Goal: Information Seeking & Learning: Check status

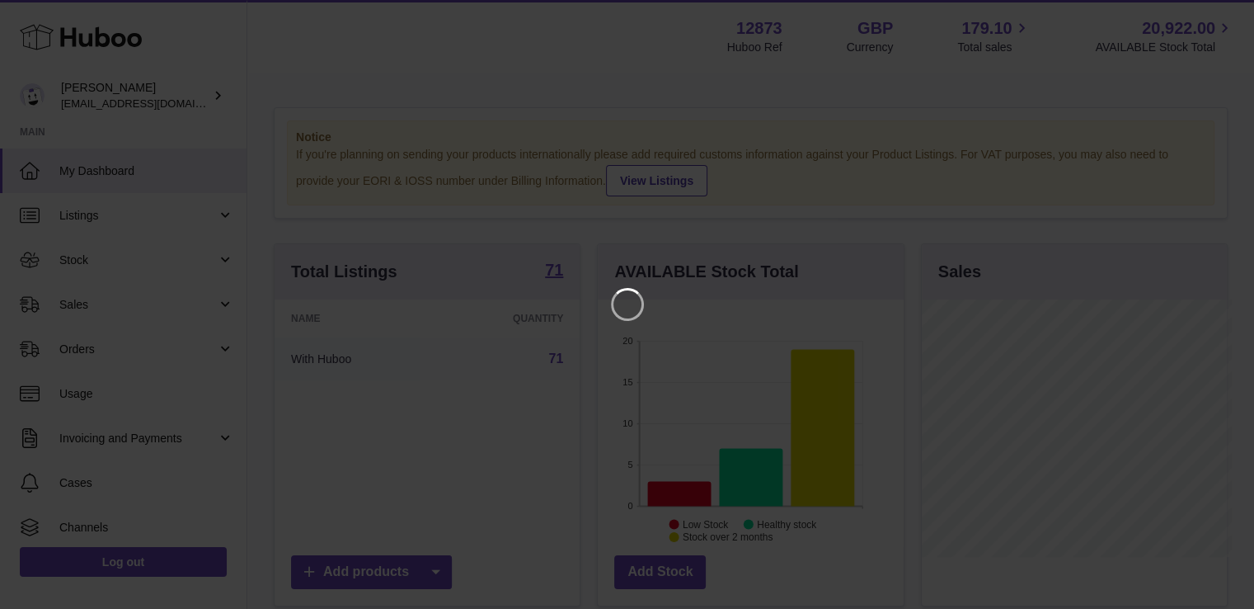
scroll to position [257, 309]
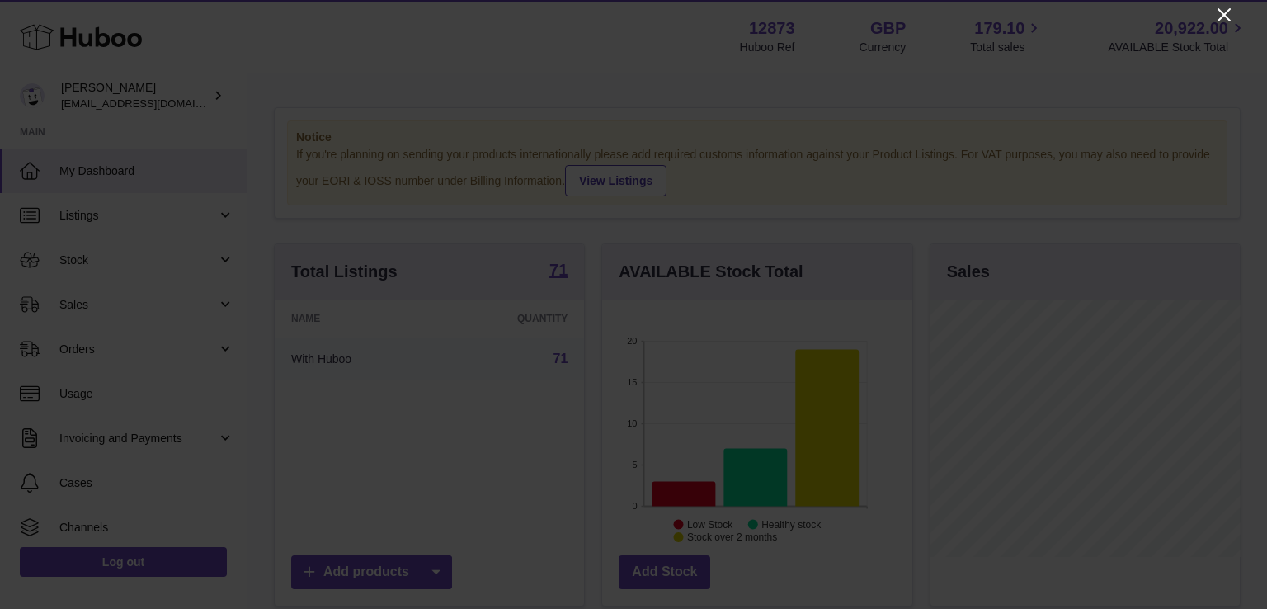
click at [1227, 12] on icon "Close" at bounding box center [1223, 14] width 13 height 13
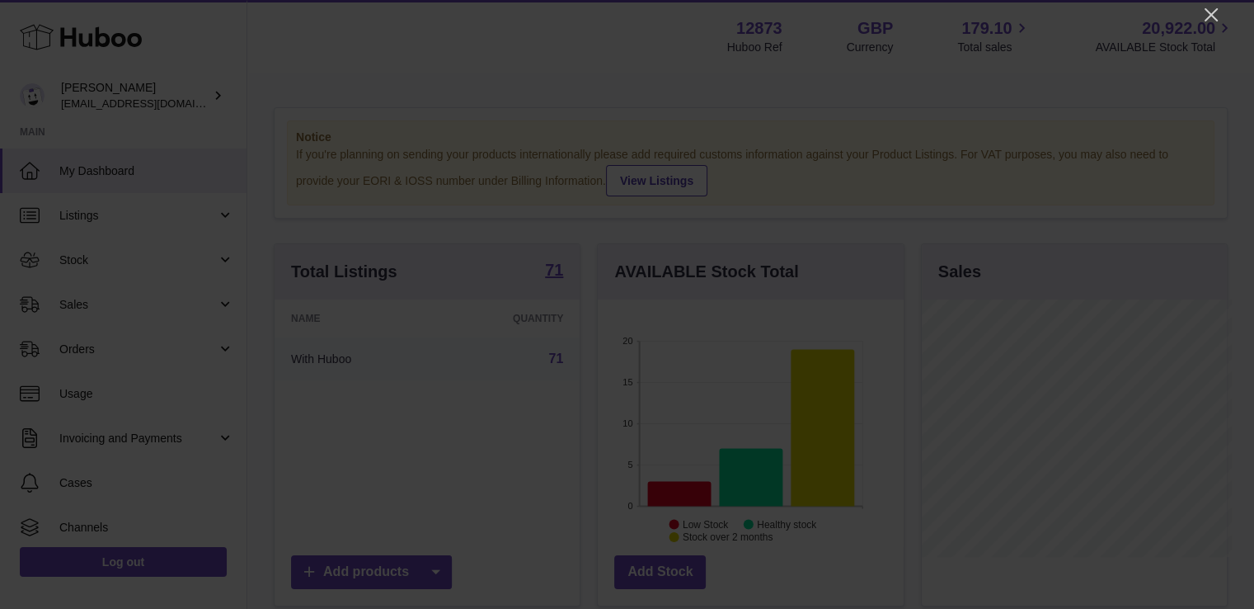
scroll to position [824304, 824256]
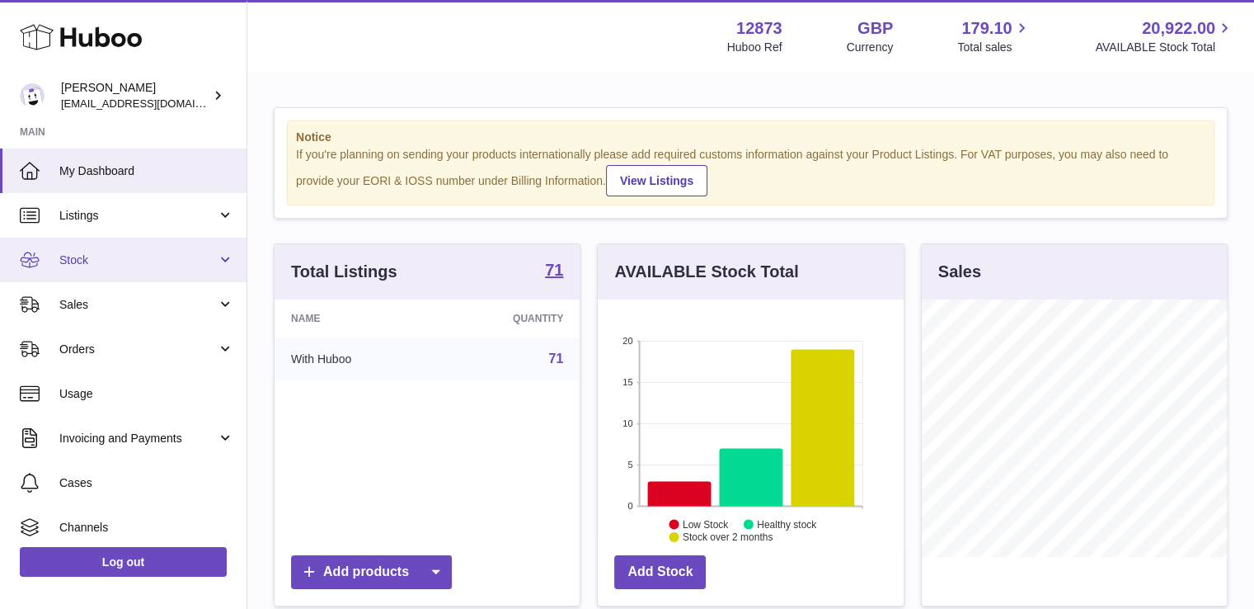
click at [115, 247] on link "Stock" at bounding box center [123, 259] width 247 height 45
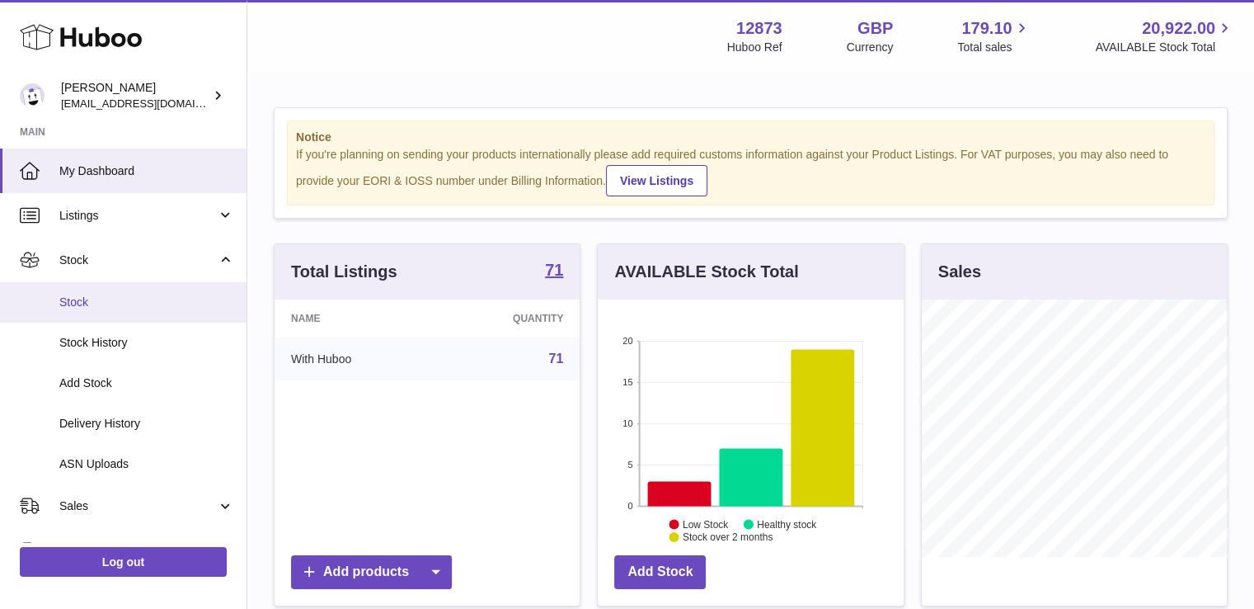
click at [101, 315] on link "Stock" at bounding box center [123, 302] width 247 height 40
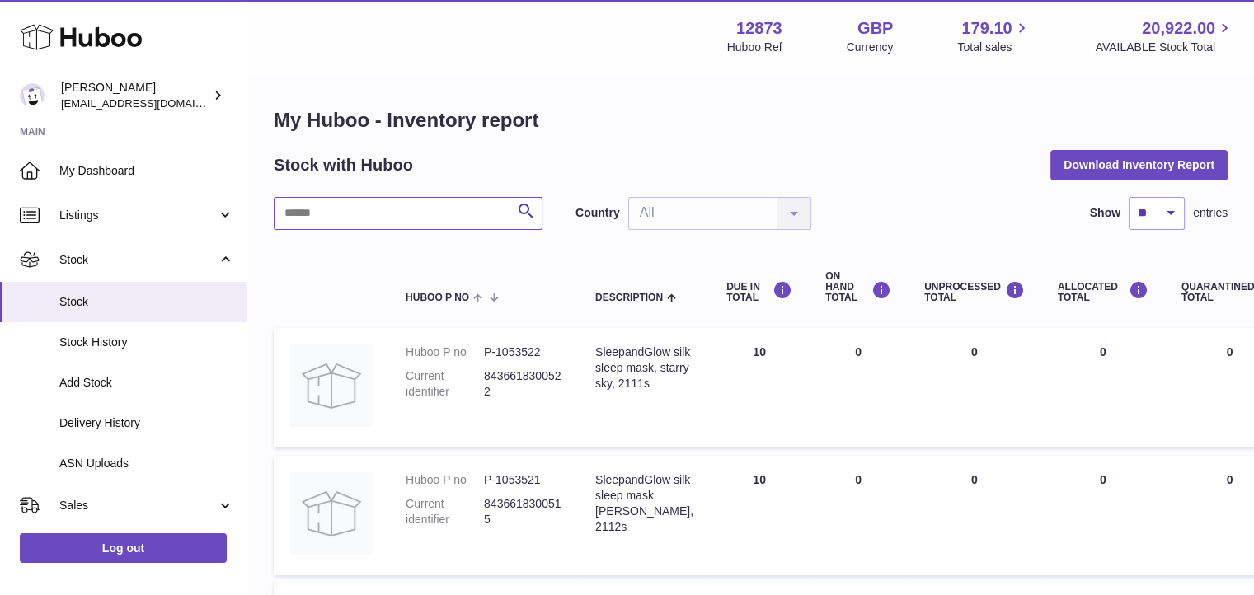
click at [435, 219] on input "text" at bounding box center [408, 213] width 269 height 33
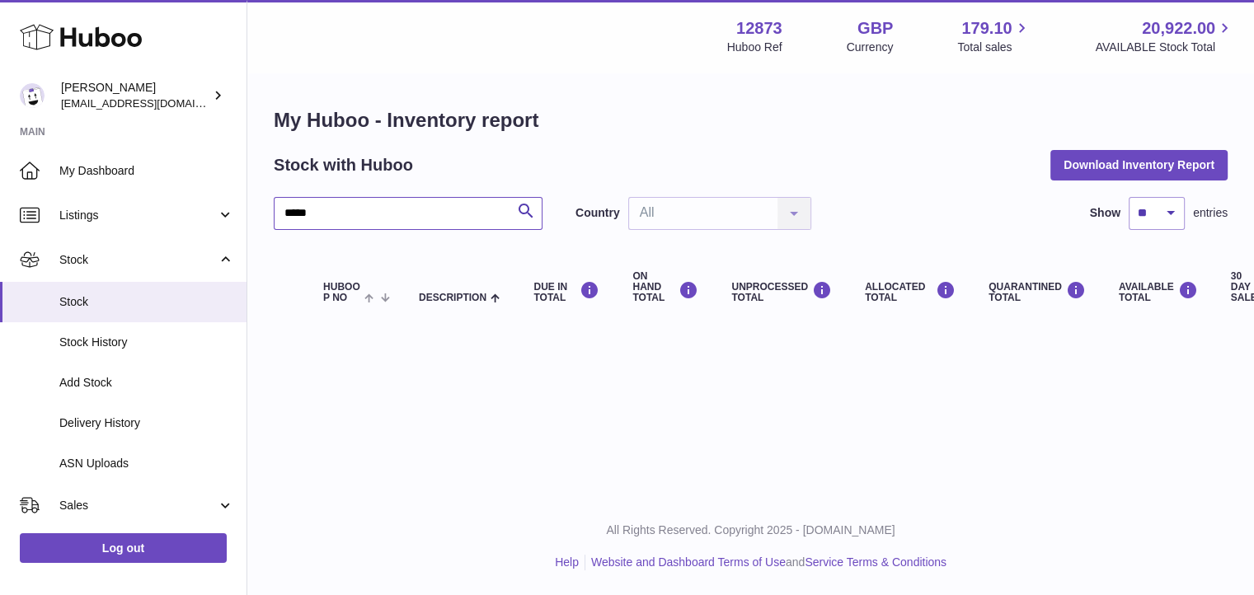
scroll to position [12, 0]
drag, startPoint x: 389, startPoint y: 202, endPoint x: 254, endPoint y: 201, distance: 135.2
click at [254, 201] on div "My Huboo - Inventory report Stock with Huboo Download Inventory Report ***** Se…" at bounding box center [750, 217] width 1007 height 287
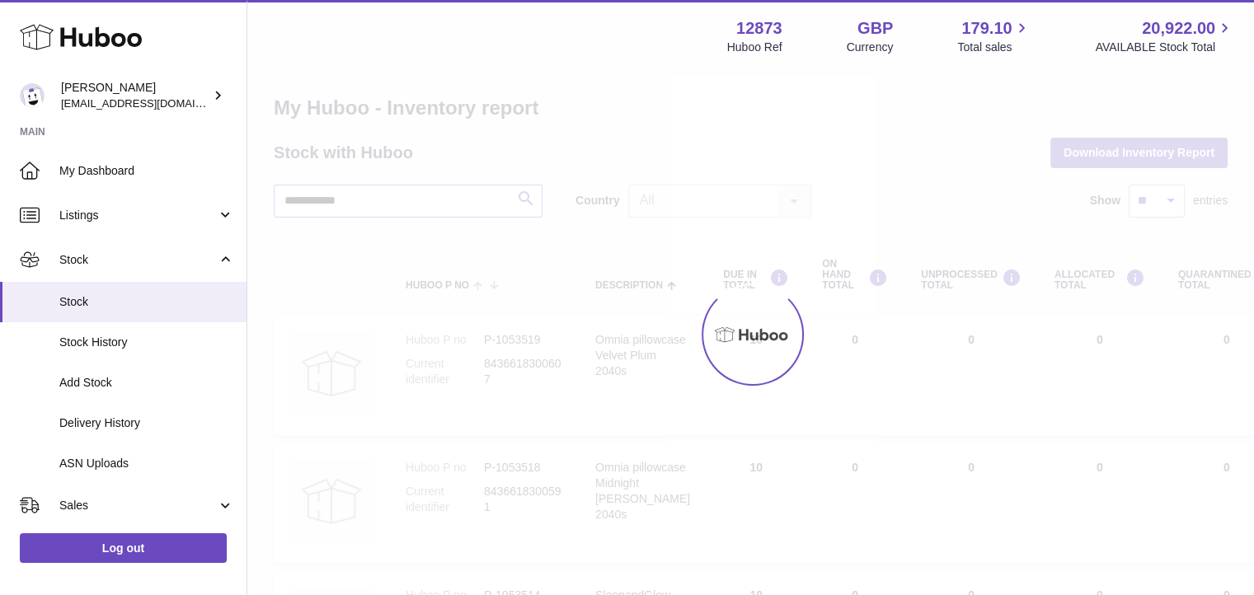
type input "**********"
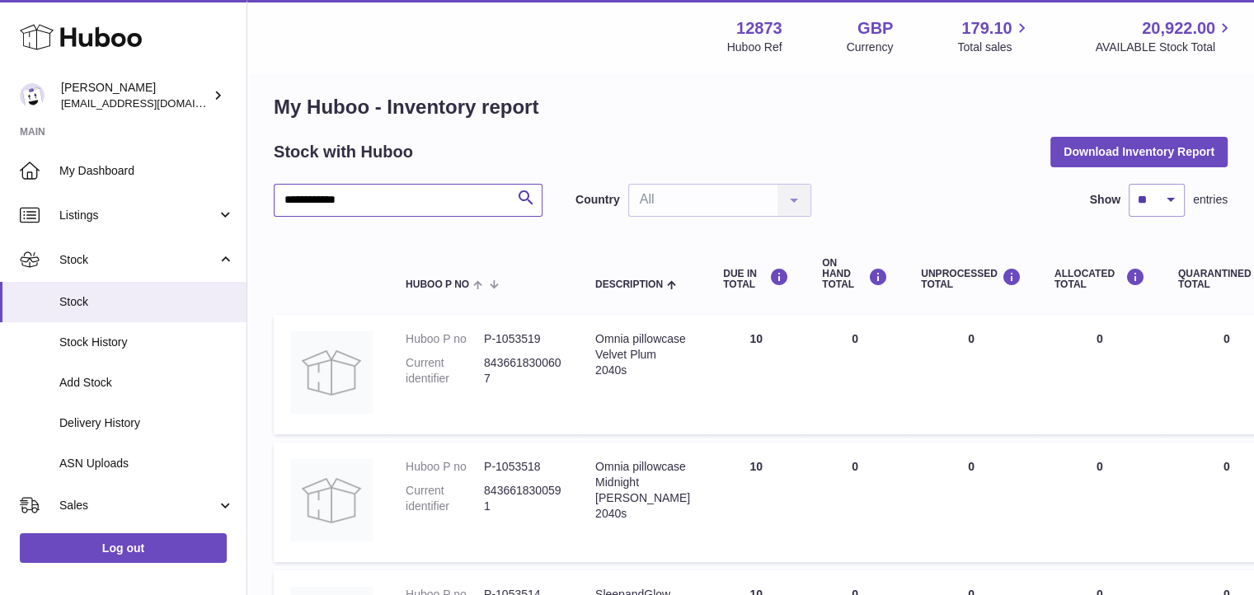
scroll to position [12, 0]
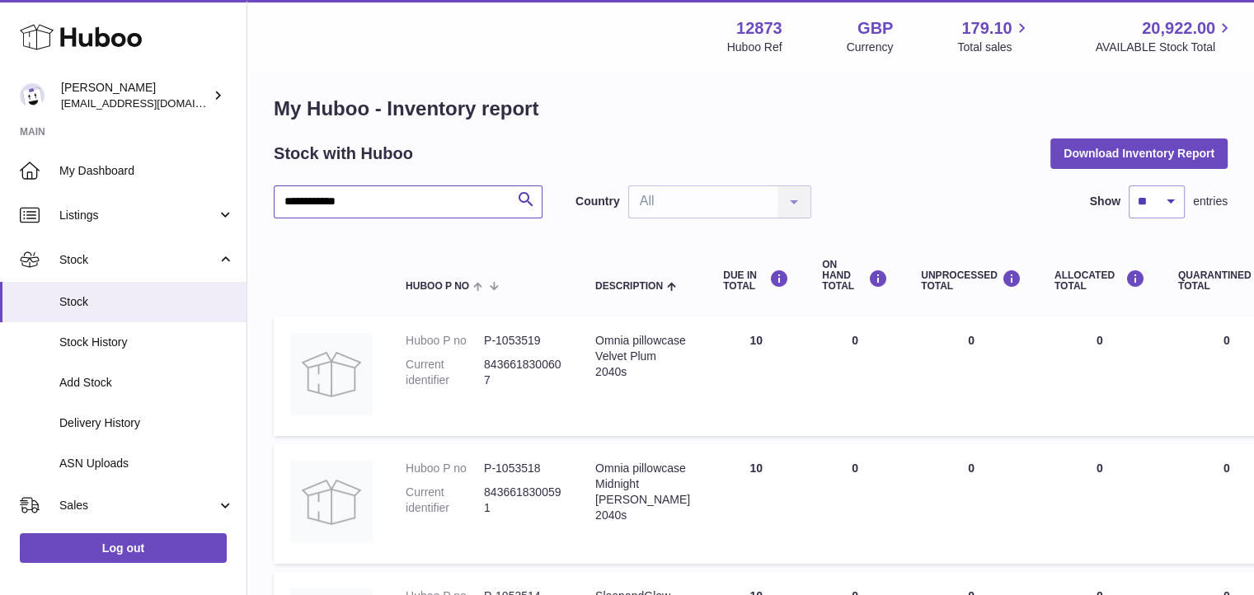
drag, startPoint x: 378, startPoint y: 204, endPoint x: 254, endPoint y: 204, distance: 123.7
click at [428, 213] on input "**********" at bounding box center [408, 202] width 269 height 33
click at [130, 301] on span "Stock" at bounding box center [146, 302] width 175 height 16
click at [106, 341] on span "Stock History" at bounding box center [146, 343] width 175 height 16
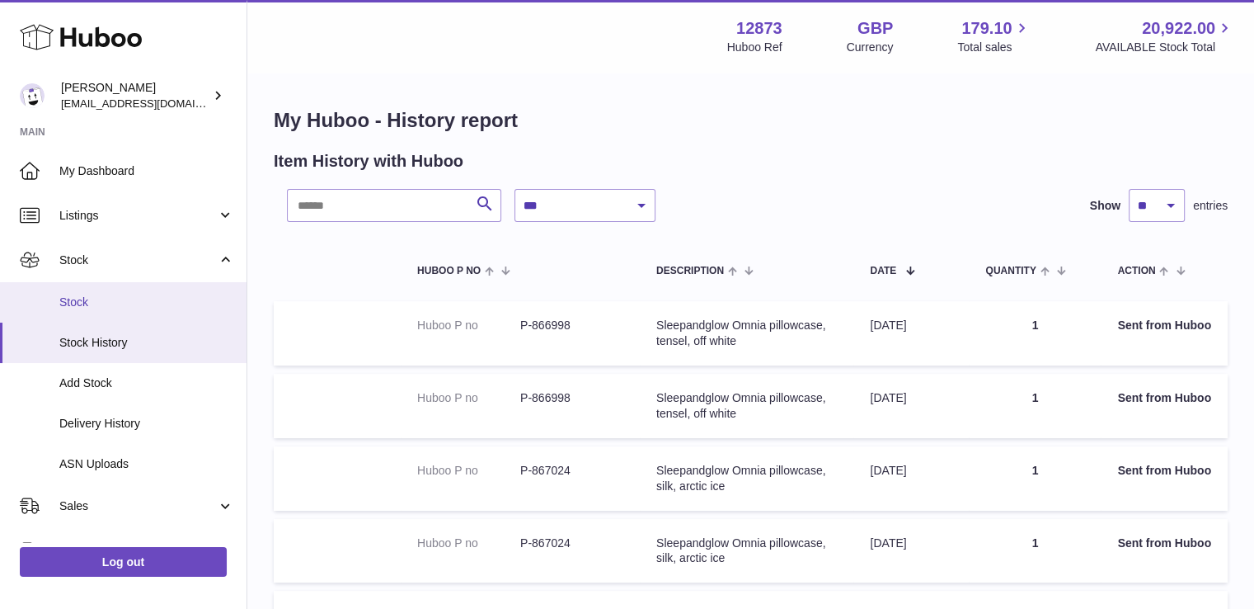
click at [82, 297] on span "Stock" at bounding box center [146, 302] width 175 height 16
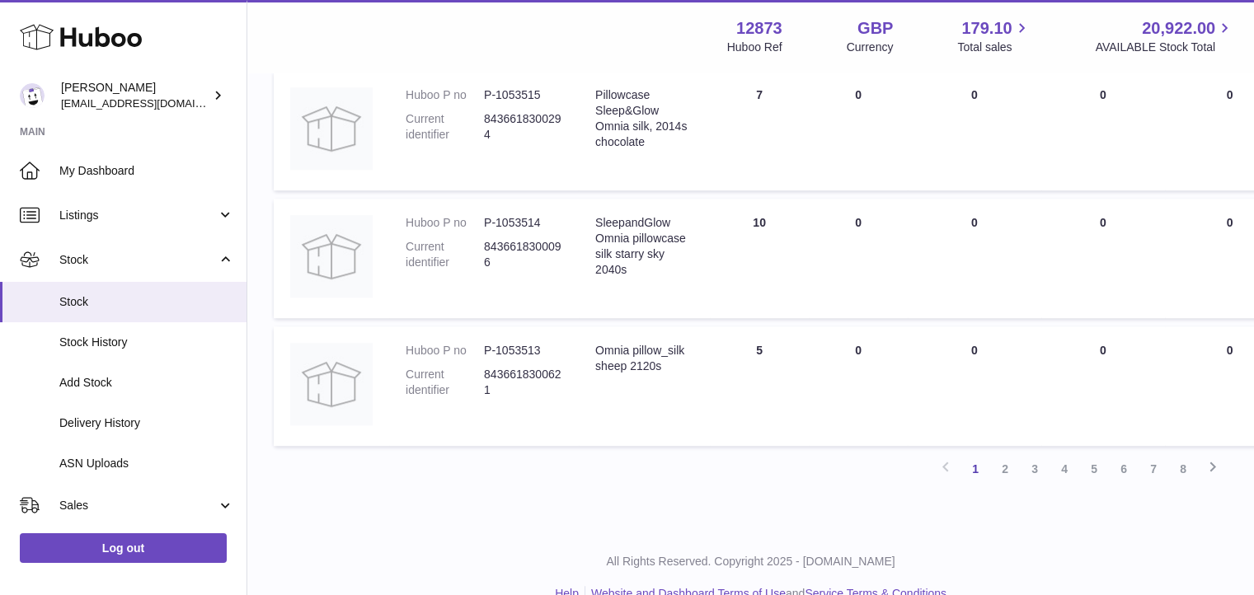
scroll to position [1181, 0]
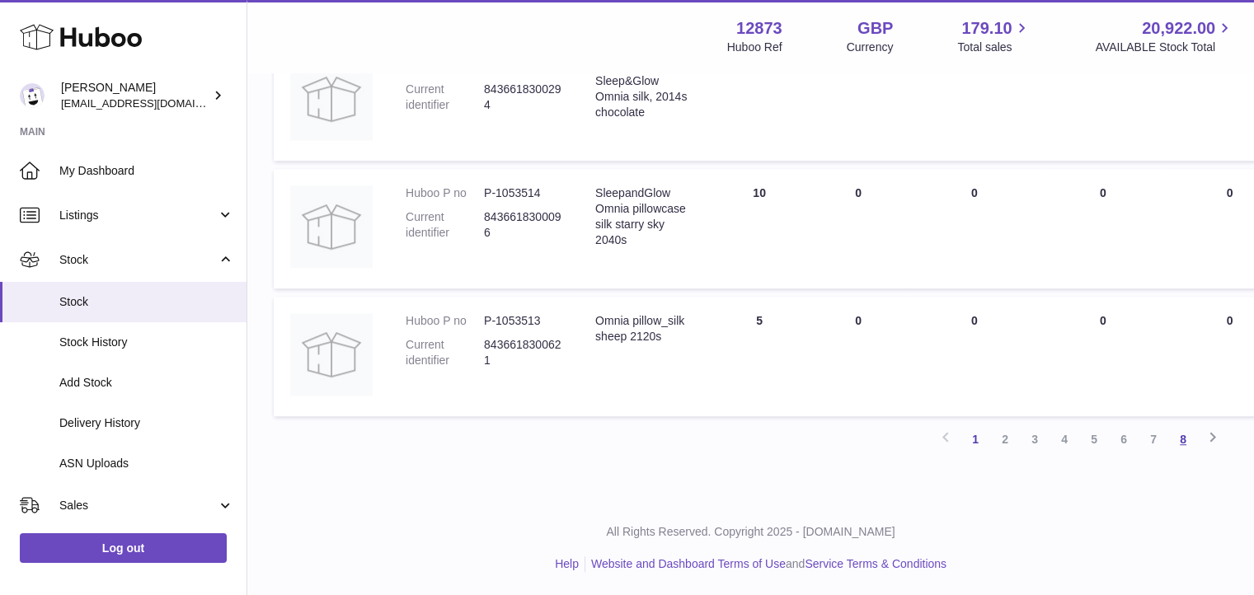
click at [1181, 440] on link "8" at bounding box center [1183, 440] width 30 height 30
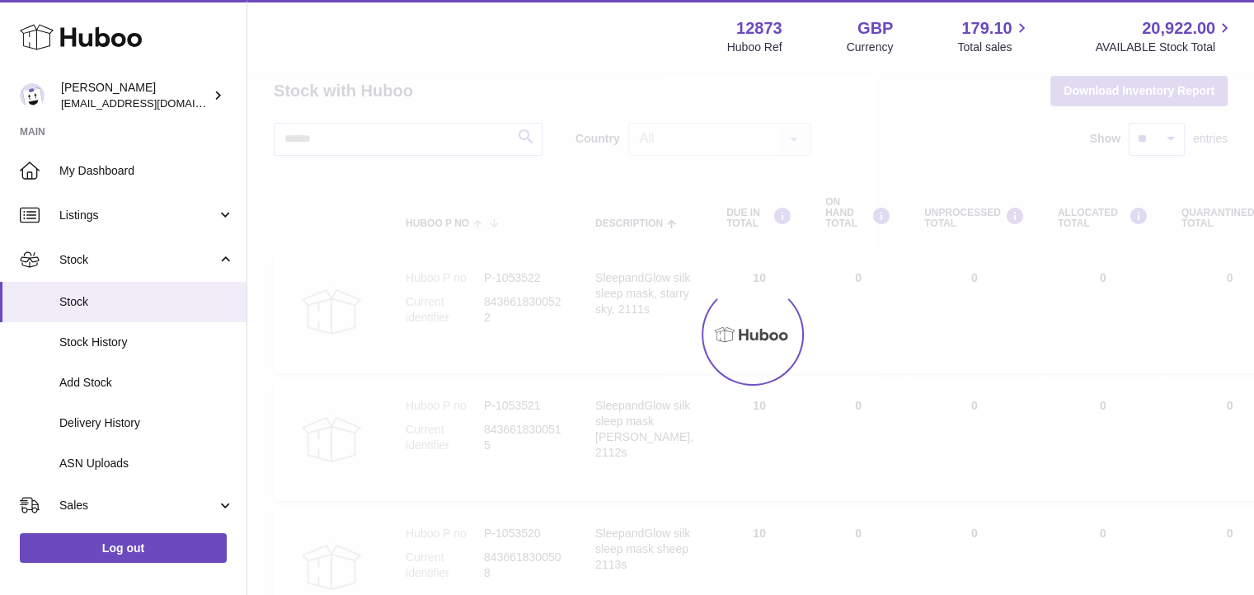
scroll to position [31, 0]
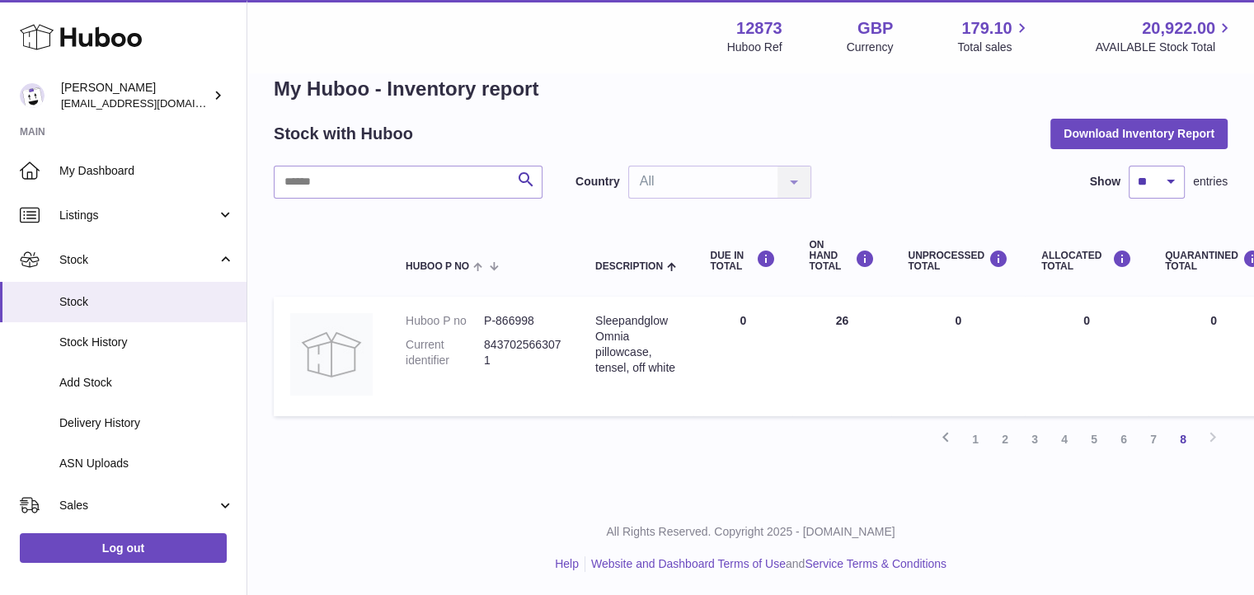
drag, startPoint x: 811, startPoint y: 246, endPoint x: 844, endPoint y: 265, distance: 38.8
click at [844, 265] on div "ON HAND Total" at bounding box center [842, 256] width 66 height 33
click at [1158, 443] on link "7" at bounding box center [1154, 440] width 30 height 30
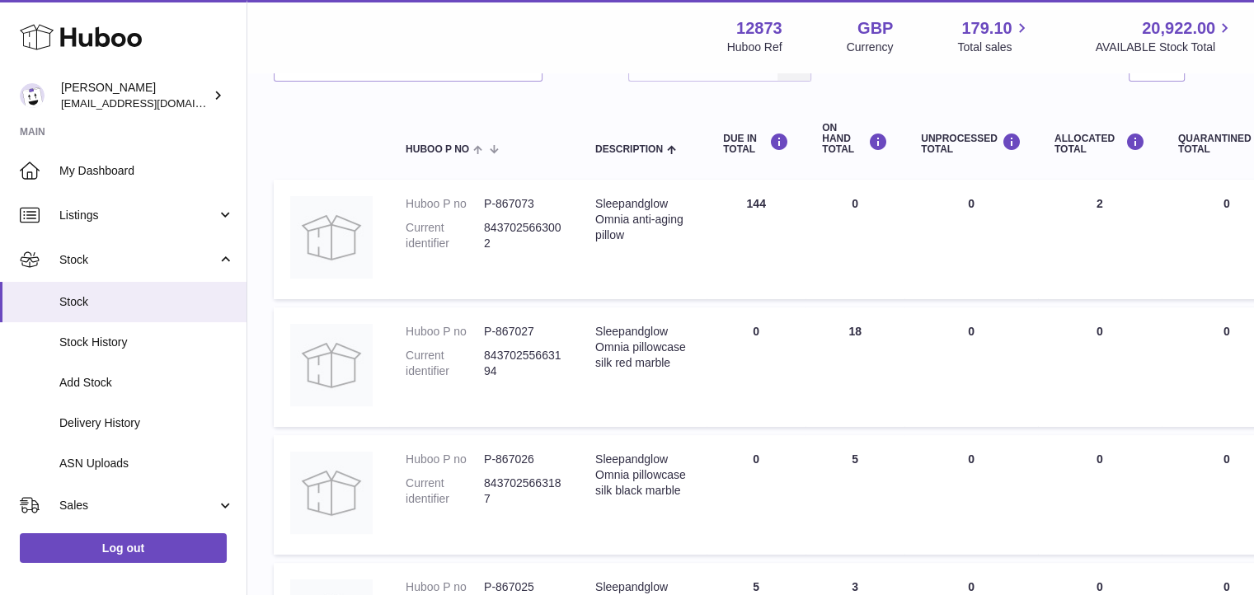
scroll to position [151, 0]
drag, startPoint x: 713, startPoint y: 134, endPoint x: 742, endPoint y: 157, distance: 36.4
click at [742, 157] on th "DUE IN TOTAL" at bounding box center [756, 137] width 99 height 66
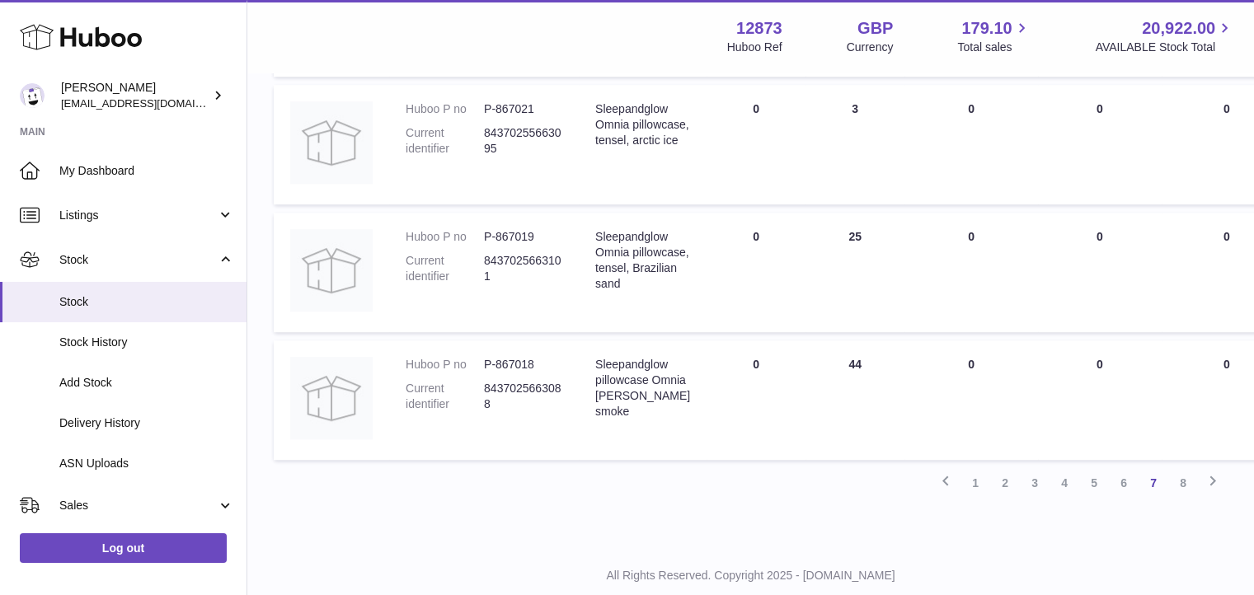
scroll to position [1141, 0]
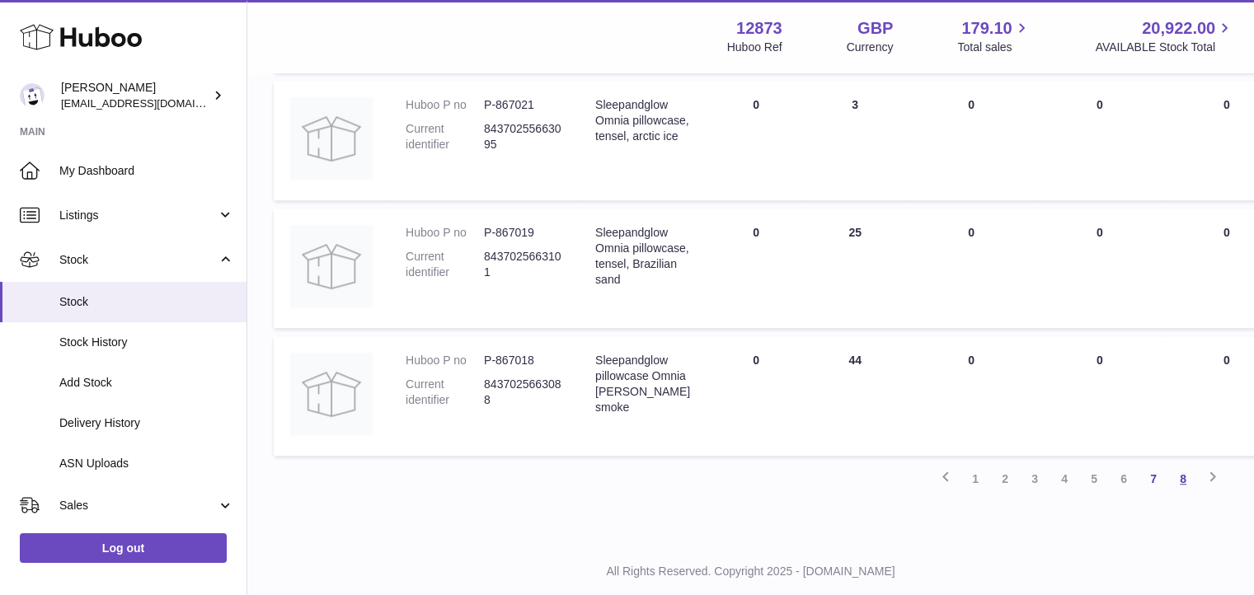
click at [1186, 476] on link "8" at bounding box center [1183, 479] width 30 height 30
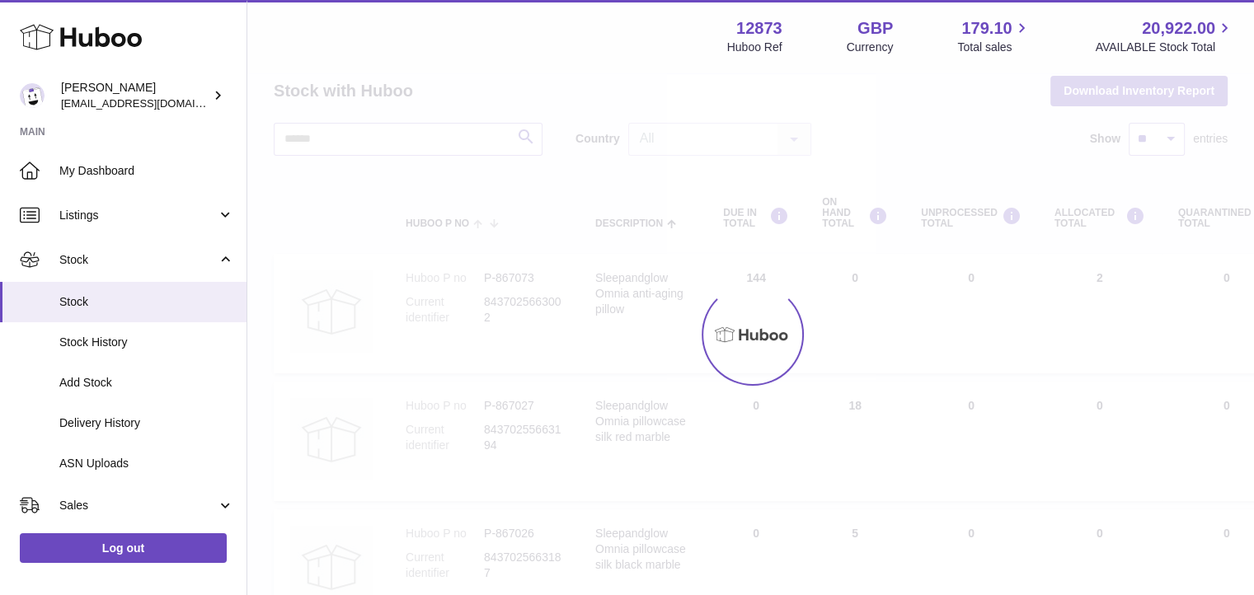
scroll to position [31, 0]
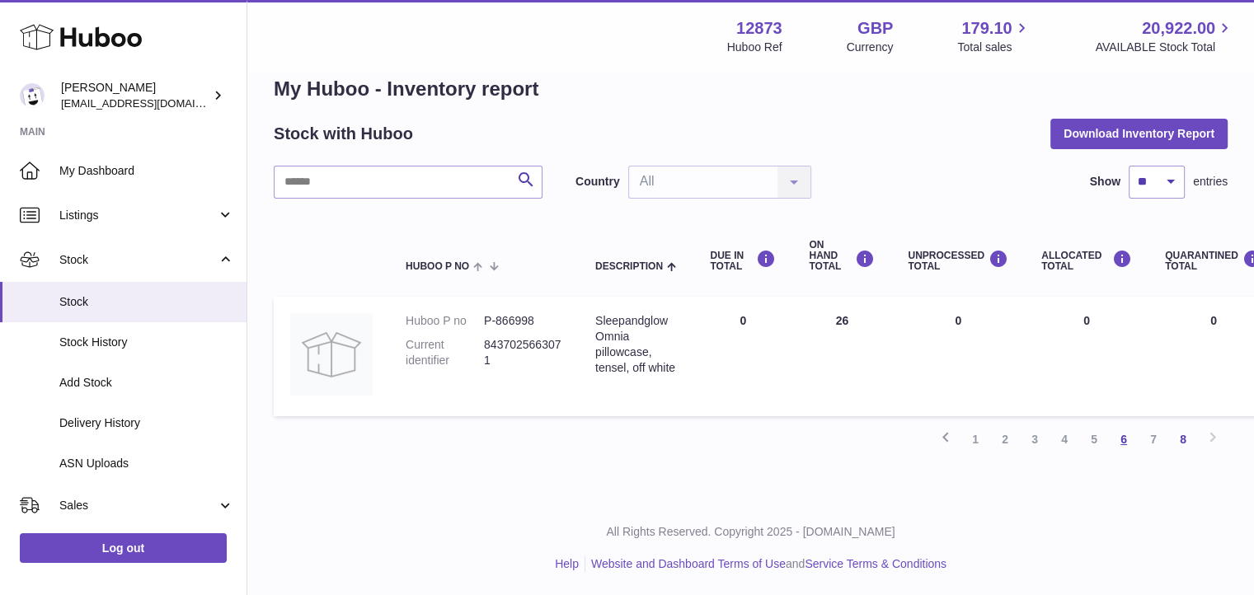
click at [1123, 436] on link "6" at bounding box center [1124, 440] width 30 height 30
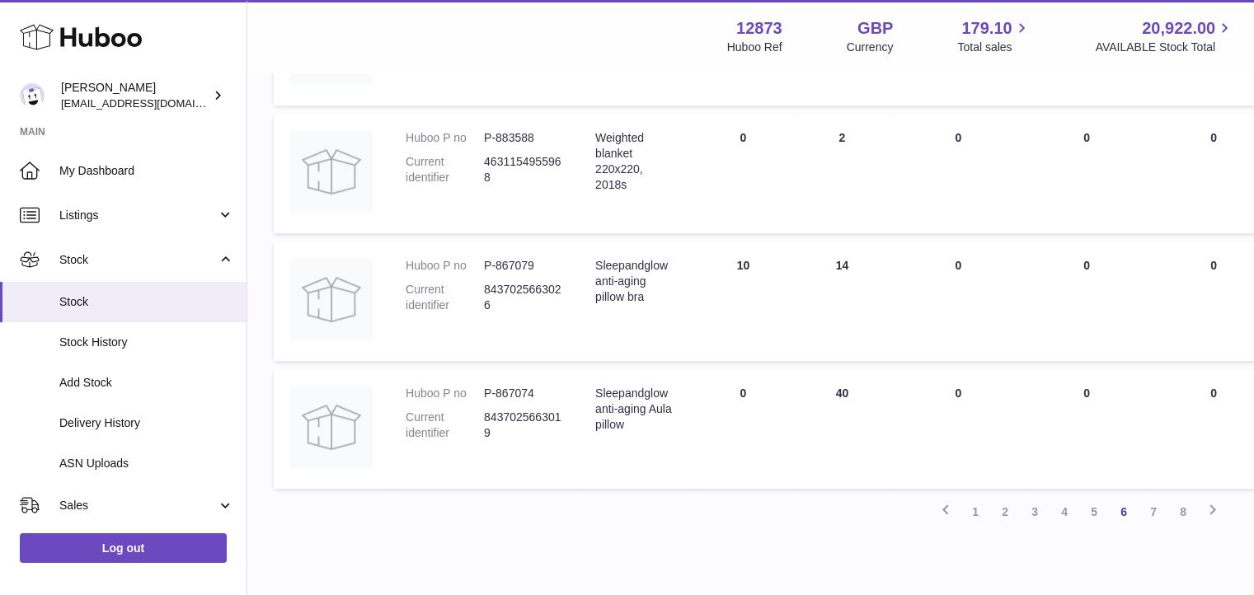
scroll to position [1118, 0]
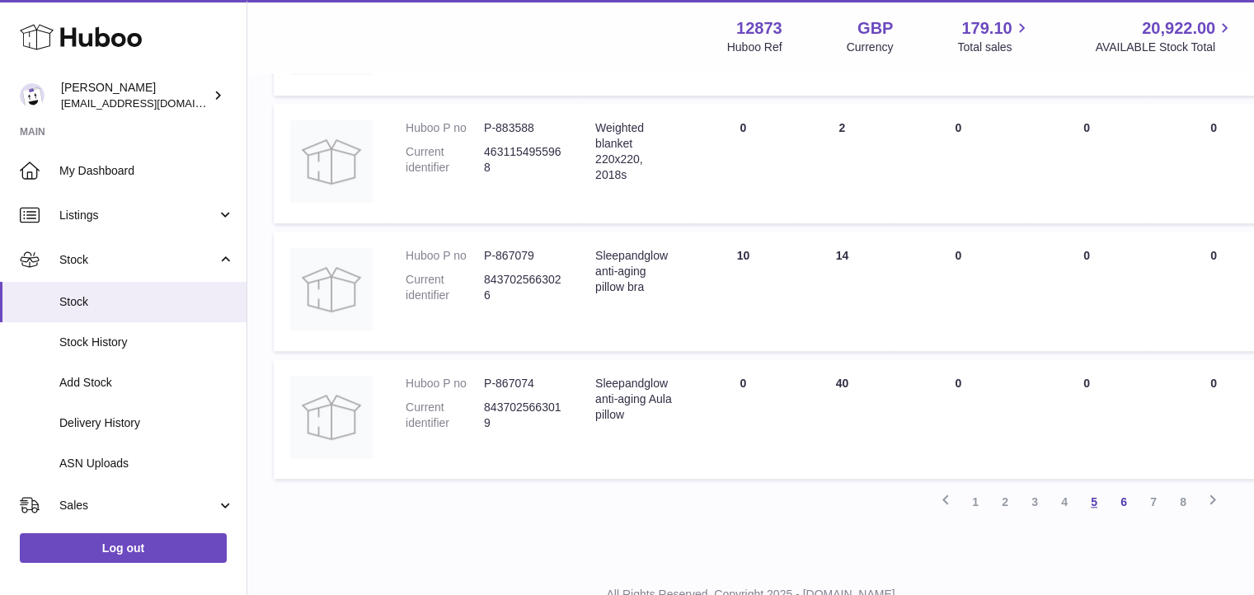
click at [1094, 499] on link "5" at bounding box center [1094, 502] width 30 height 30
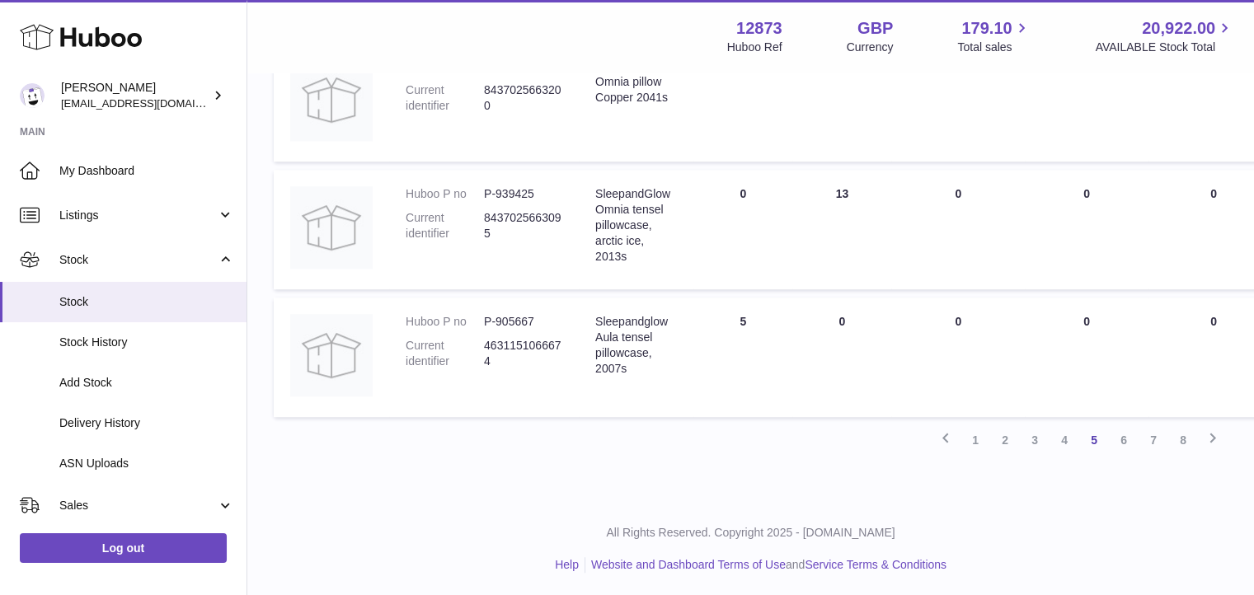
scroll to position [1173, 0]
click at [1069, 439] on link "4" at bounding box center [1065, 440] width 30 height 30
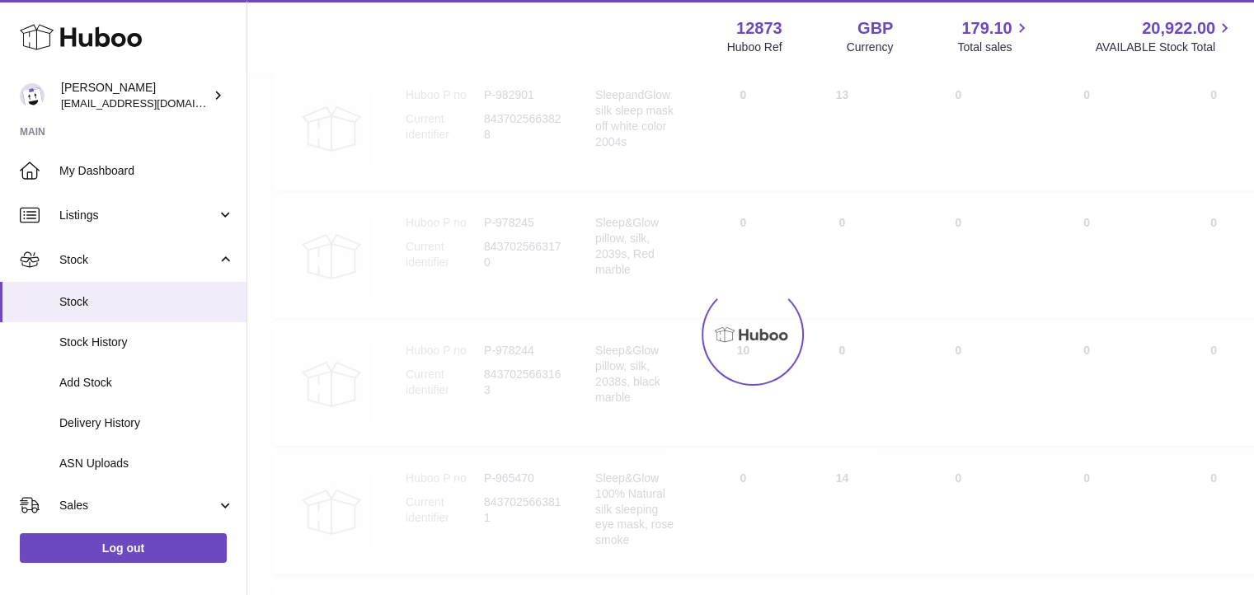
scroll to position [74, 0]
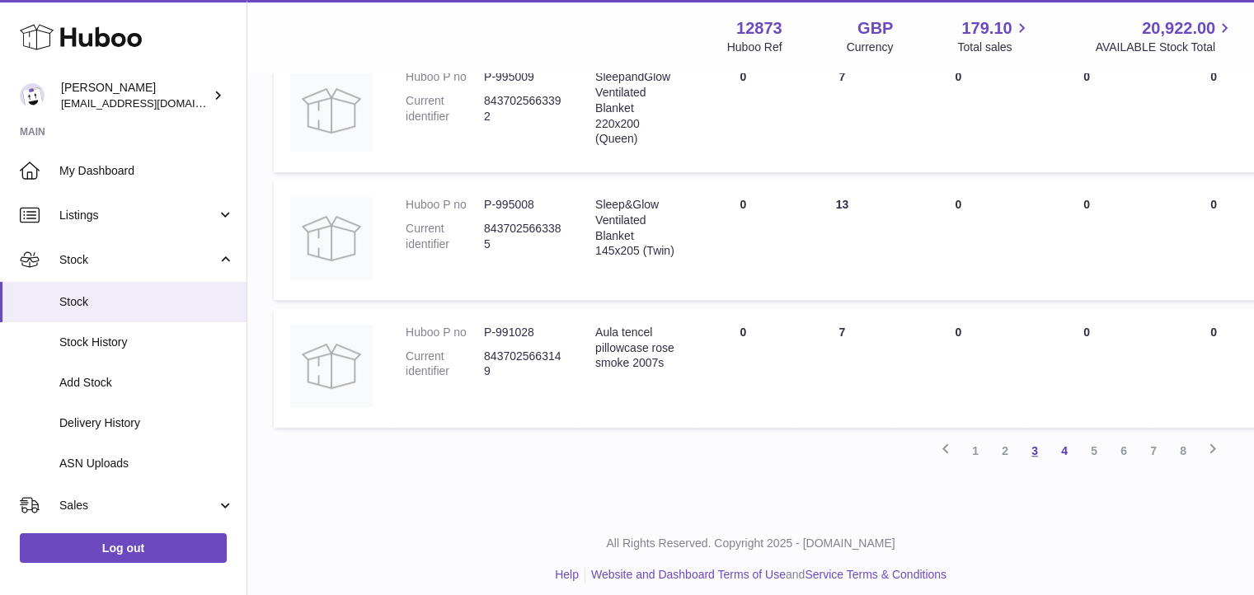
click at [1020, 453] on link "3" at bounding box center [1035, 451] width 30 height 30
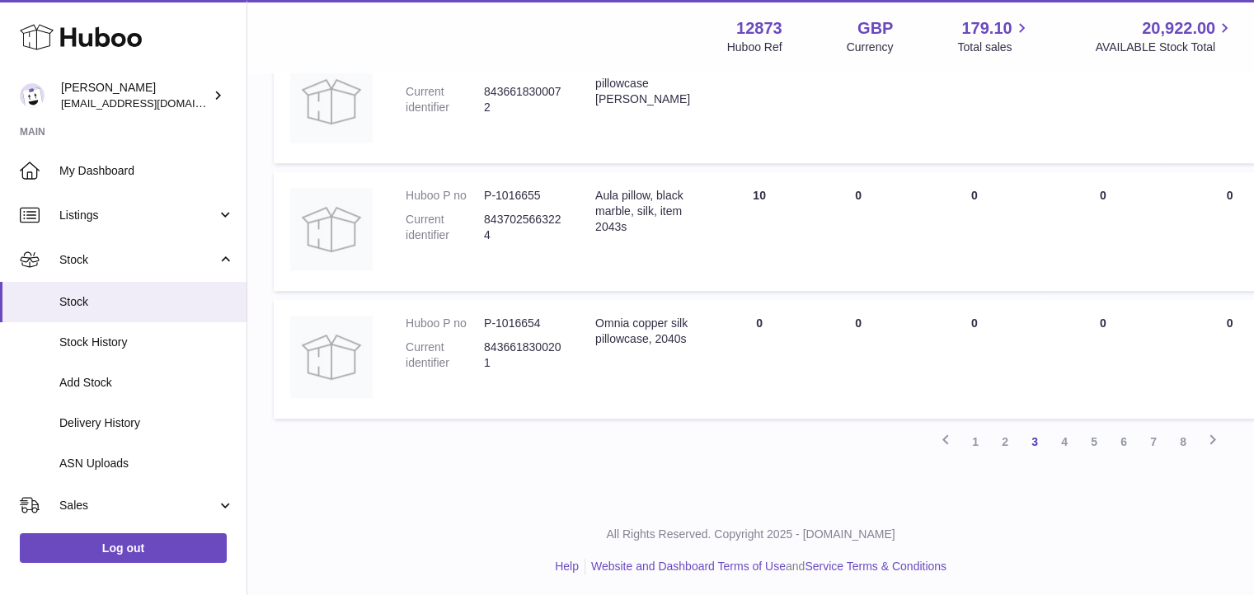
scroll to position [1181, 0]
click at [1000, 438] on link "2" at bounding box center [1005, 440] width 30 height 30
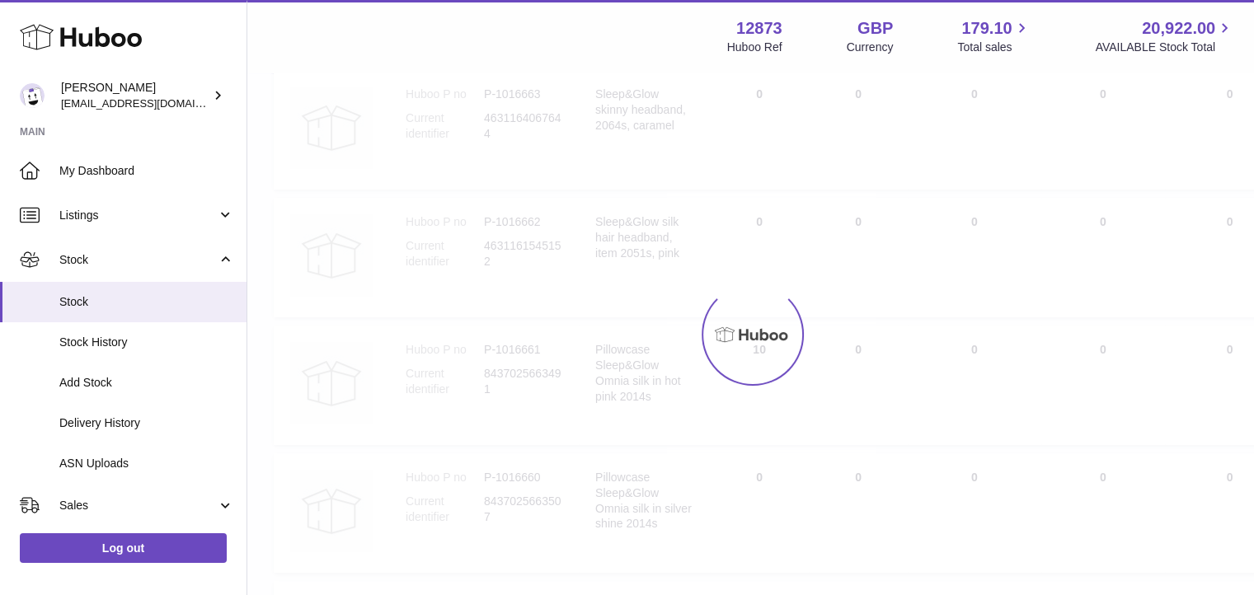
scroll to position [74, 0]
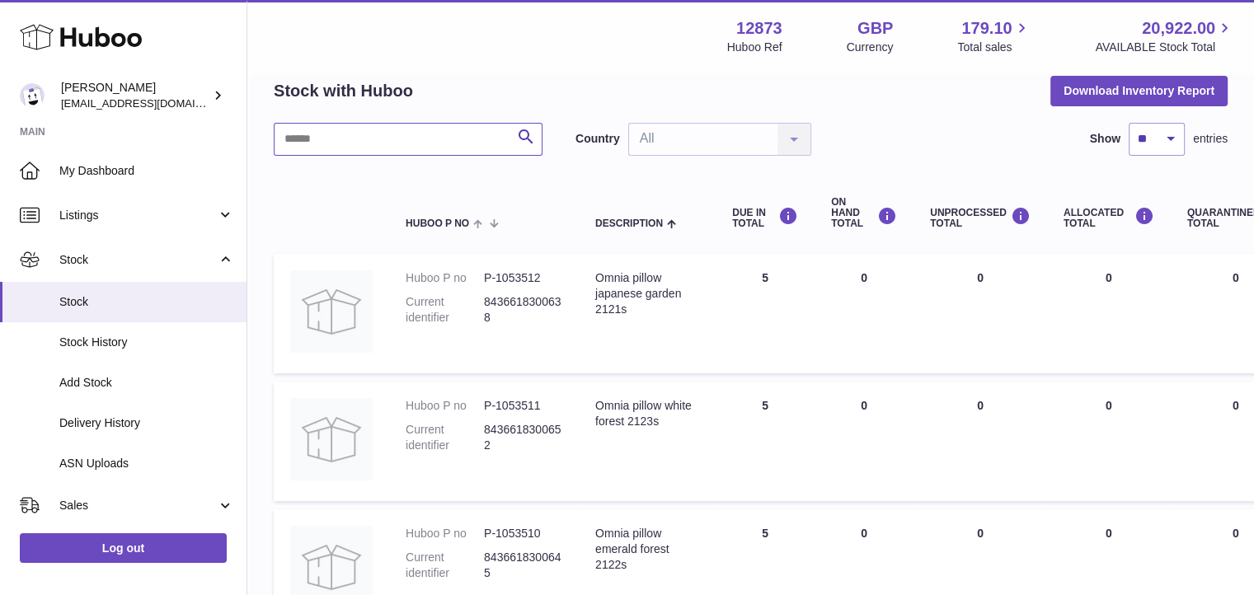
click at [366, 133] on input "text" at bounding box center [408, 139] width 269 height 33
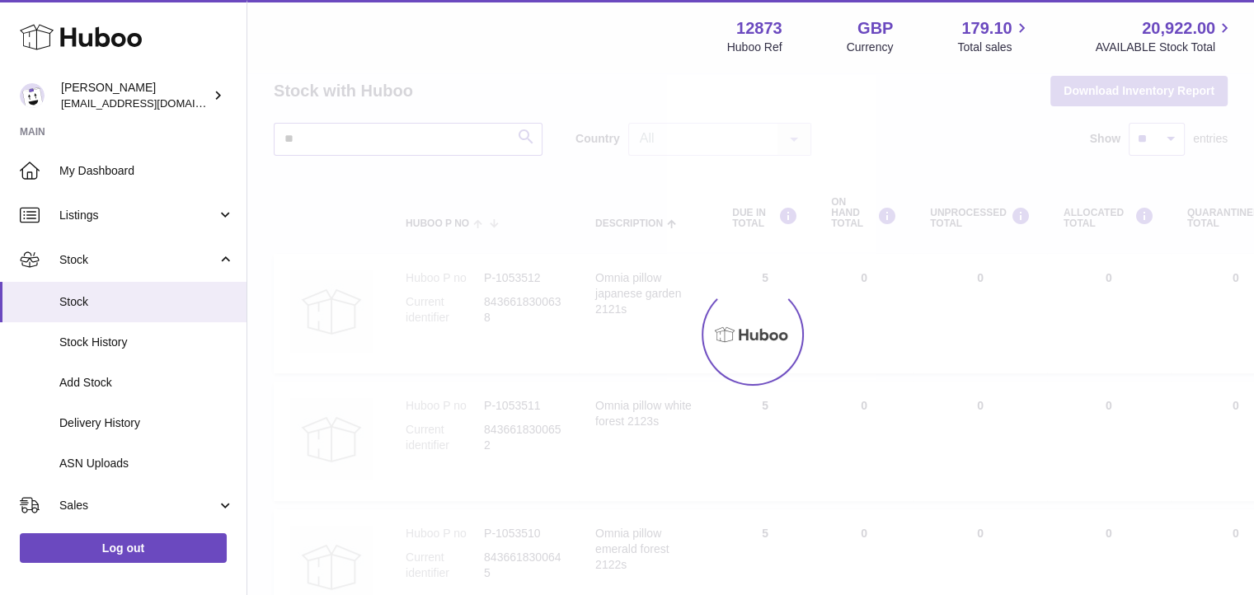
type input "*"
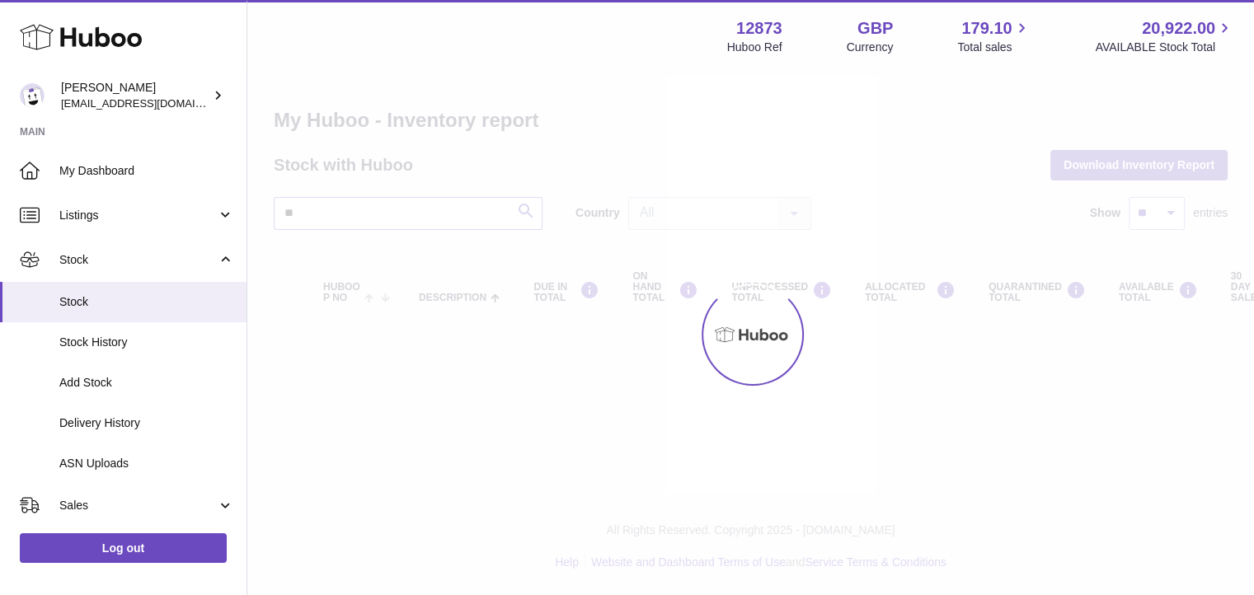
scroll to position [74, 0]
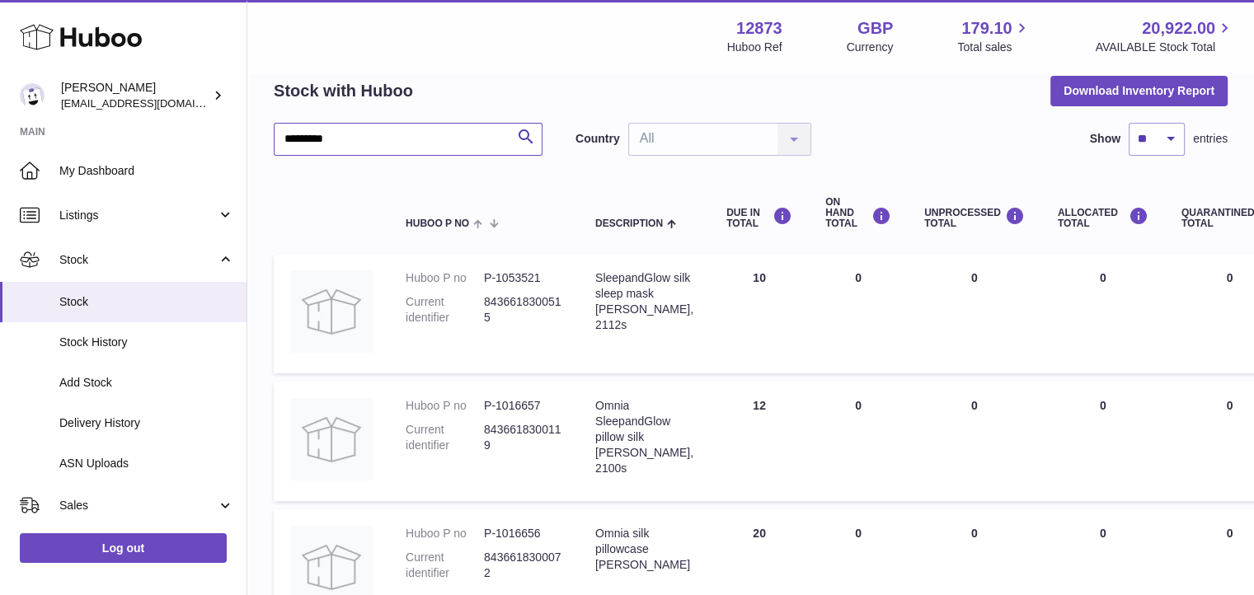
type input "*********"
